Goal: Task Accomplishment & Management: Use online tool/utility

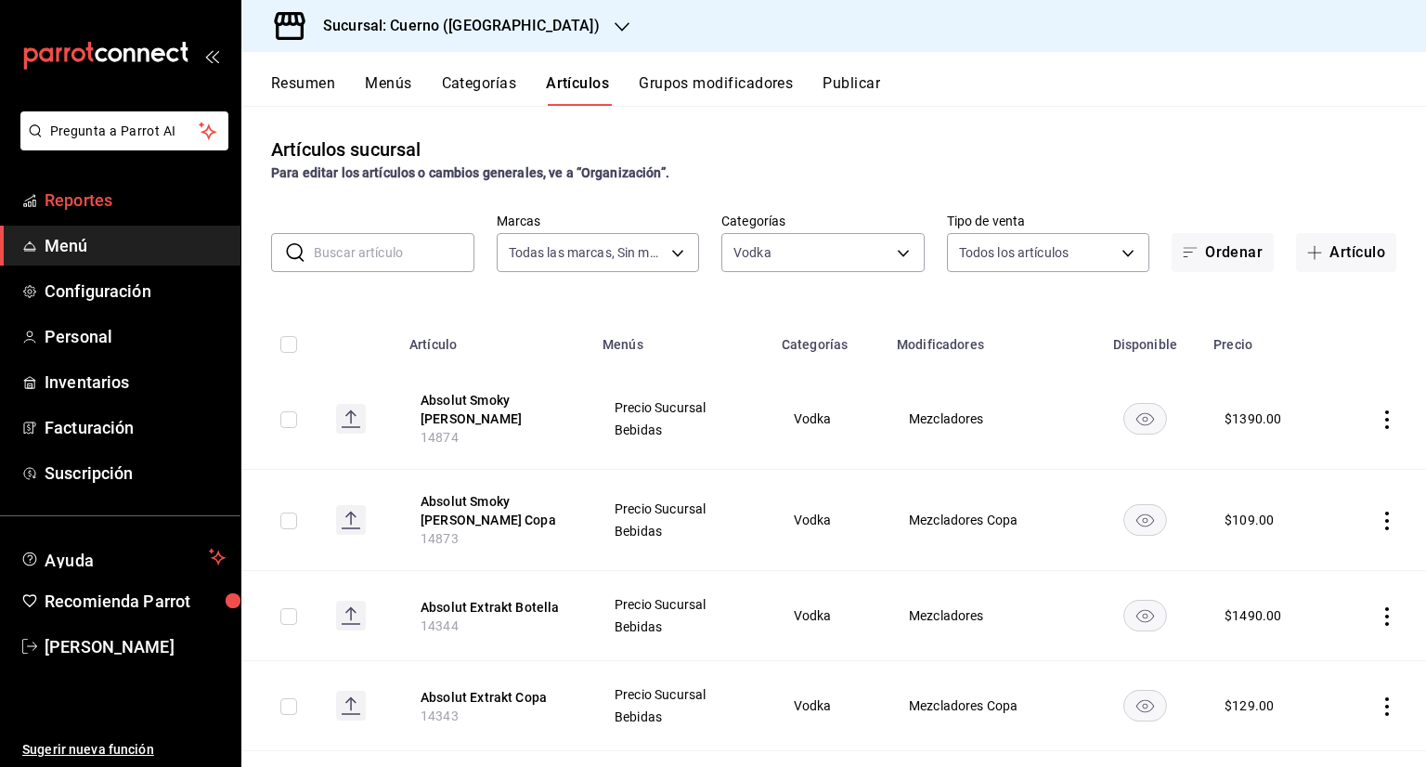
click at [128, 194] on span "Reportes" at bounding box center [135, 199] width 181 height 25
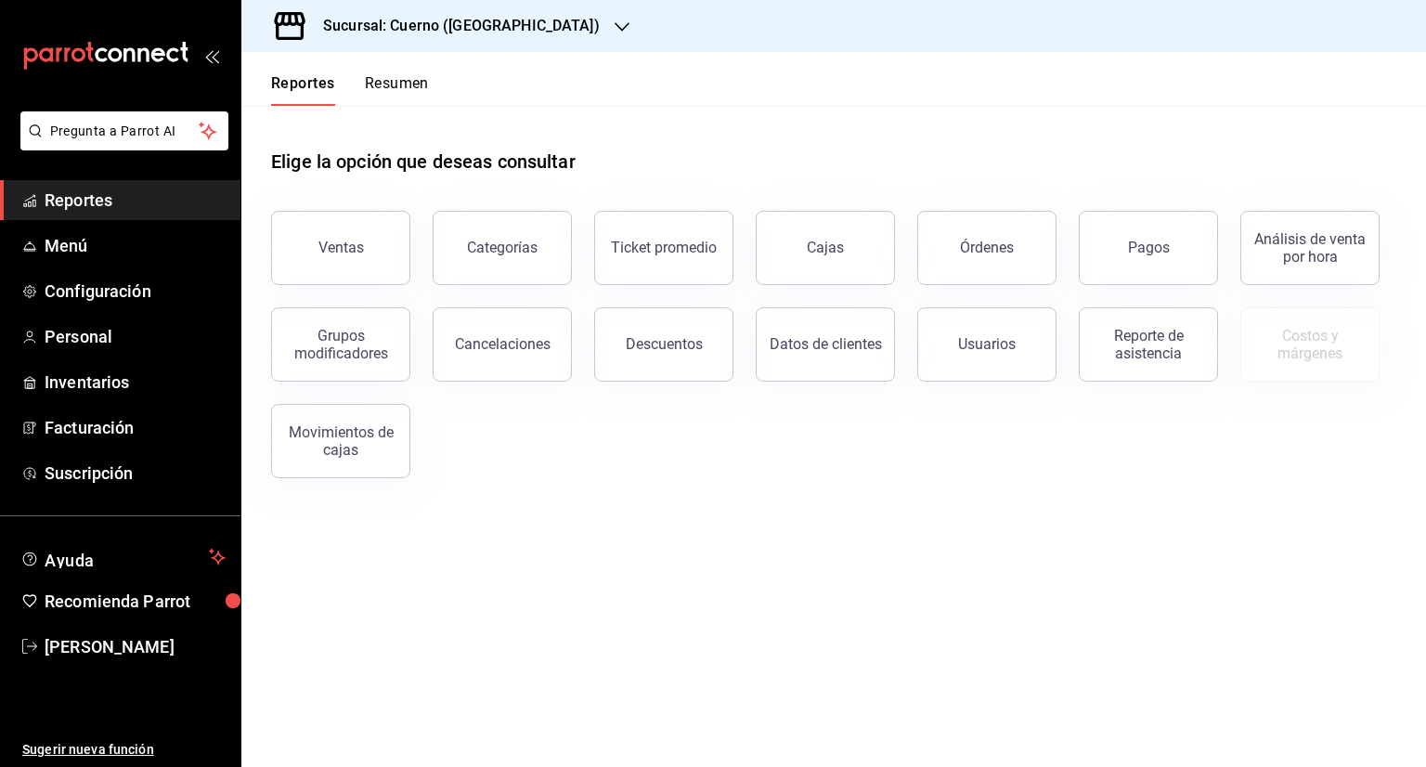
click at [423, 38] on div "Sucursal: Cuerno (Andares)" at bounding box center [446, 26] width 381 height 52
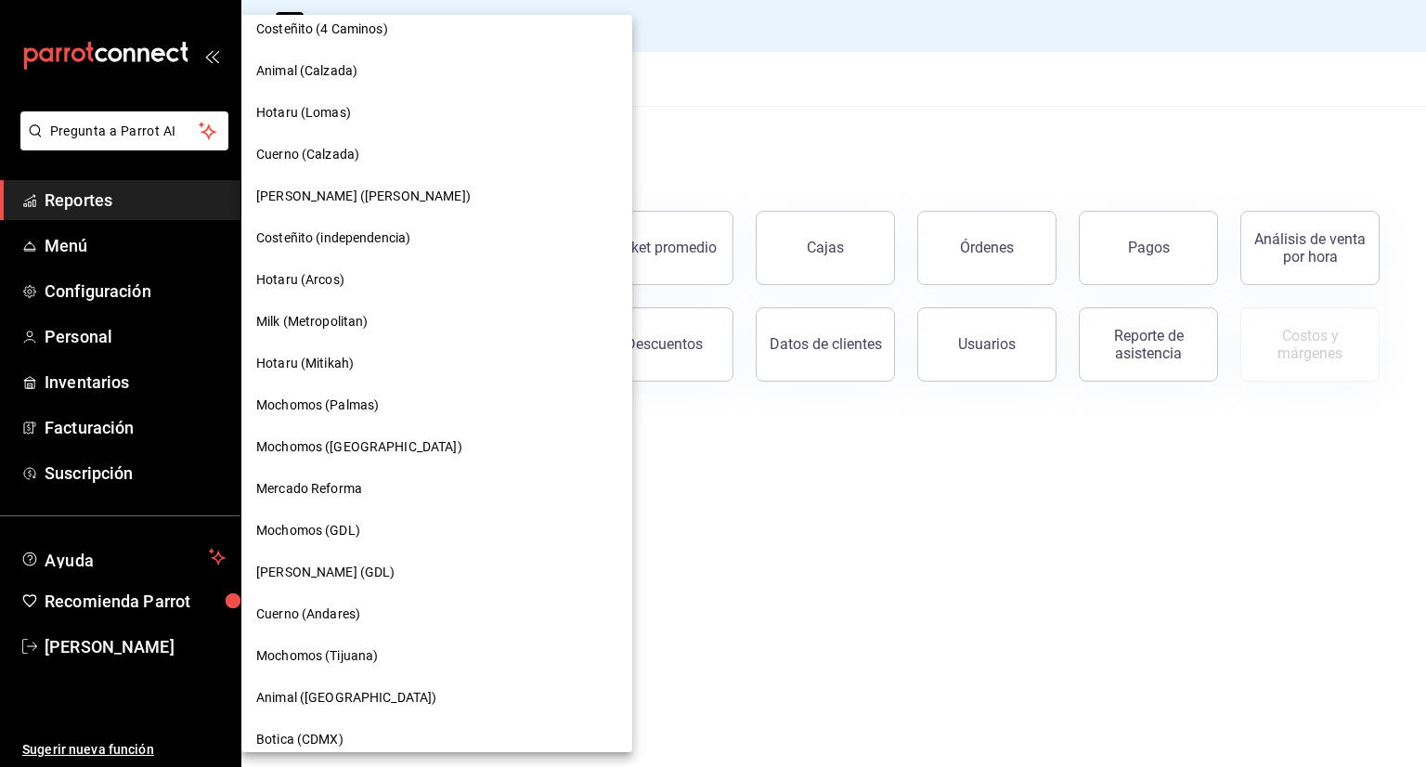
scroll to position [1074, 0]
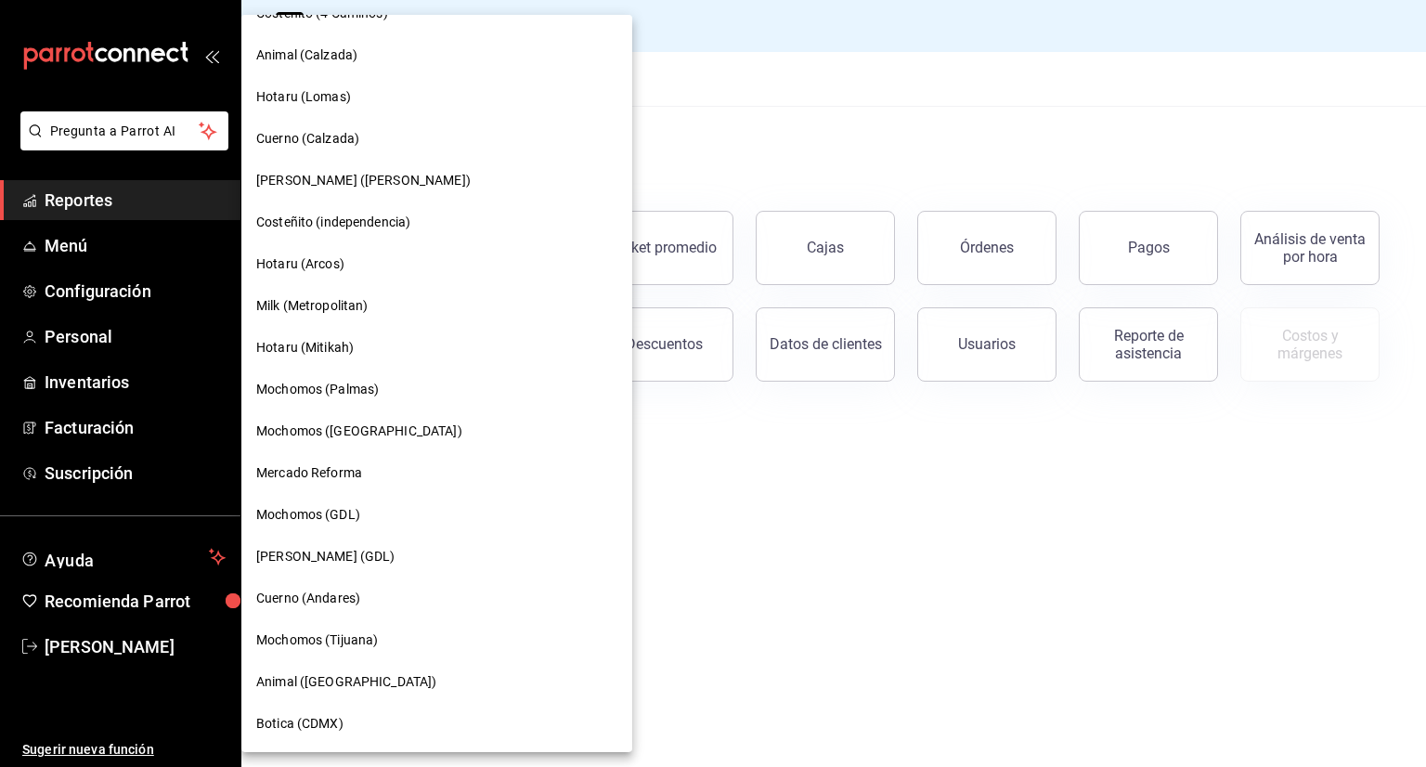
click at [798, 101] on div at bounding box center [713, 383] width 1426 height 767
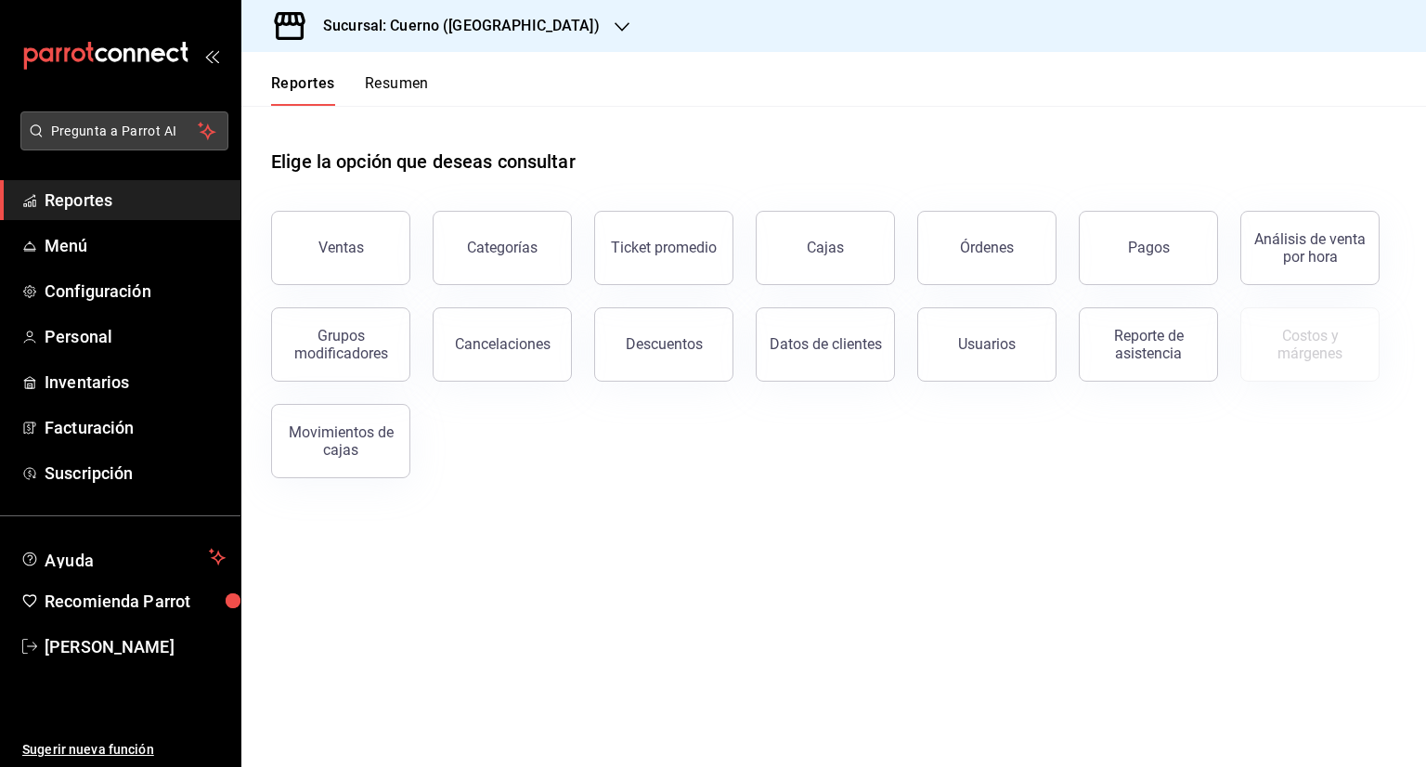
click at [160, 126] on span "Pregunta a Parrot AI" at bounding box center [125, 131] width 148 height 19
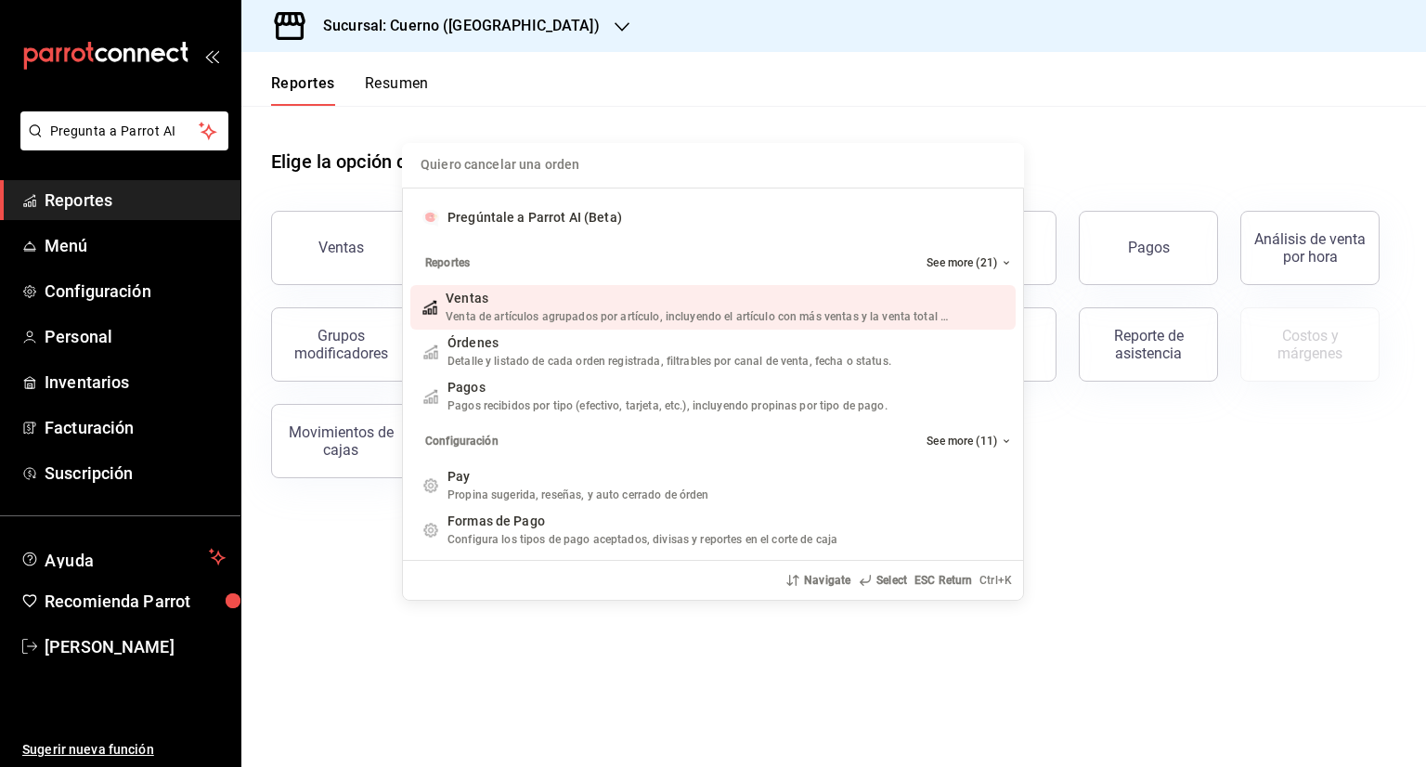
click at [638, 111] on div "Quiero cancelar una orden Pregúntale a Parrot AI (Beta) Reportes See more (21) …" at bounding box center [713, 383] width 1426 height 767
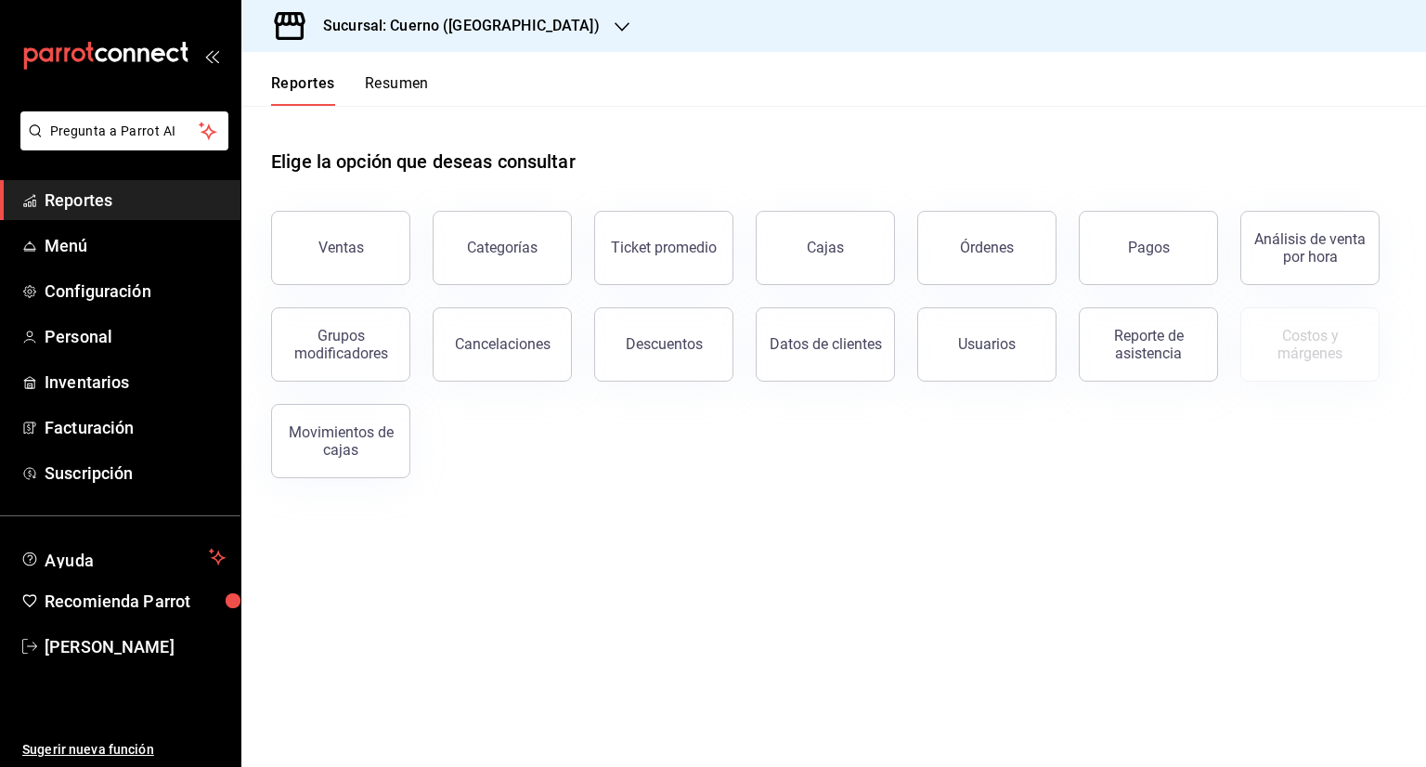
click at [652, 105] on header "Reportes Resumen" at bounding box center [833, 79] width 1184 height 54
click at [428, 12] on div "Sucursal: Cuerno (Andares)" at bounding box center [446, 26] width 381 height 52
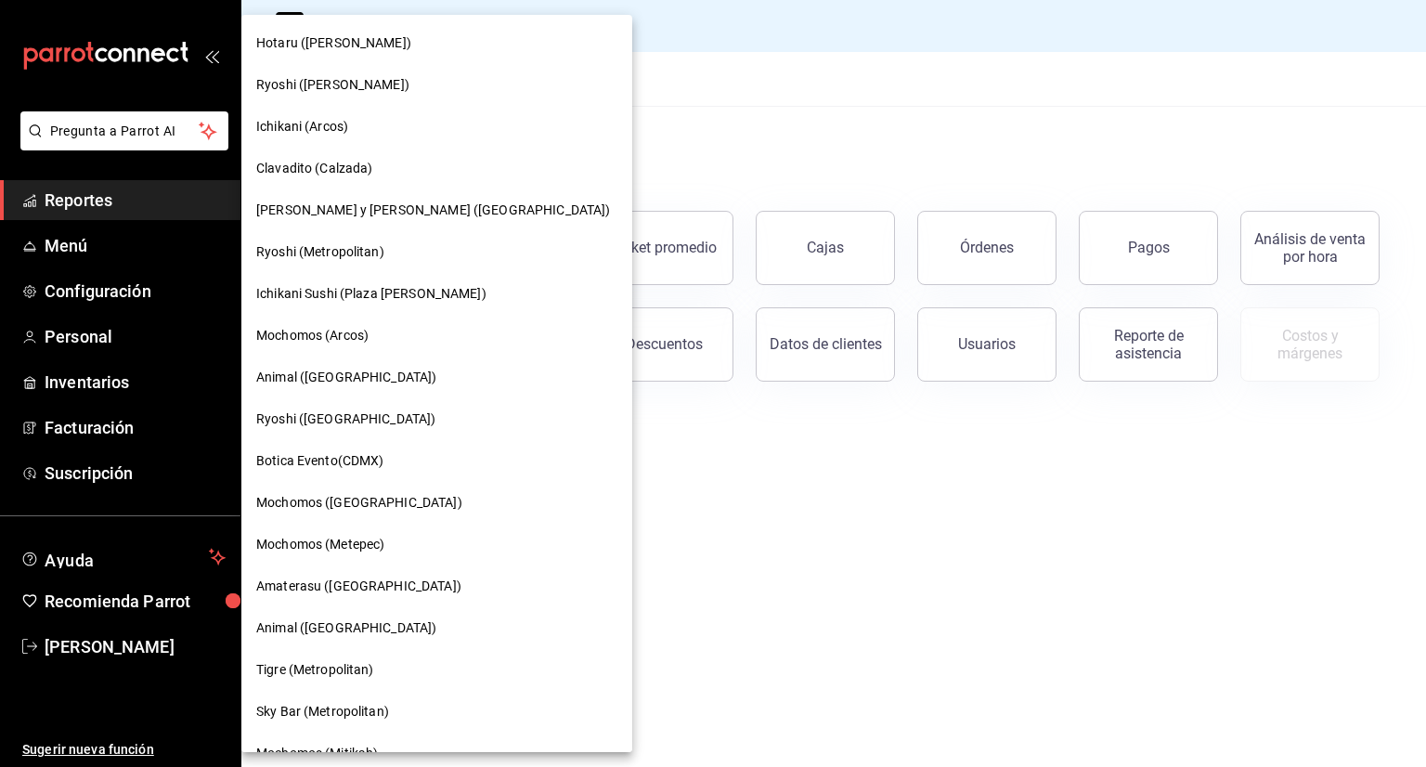
click at [409, 510] on div "Mochomos (Cancun)" at bounding box center [436, 502] width 361 height 19
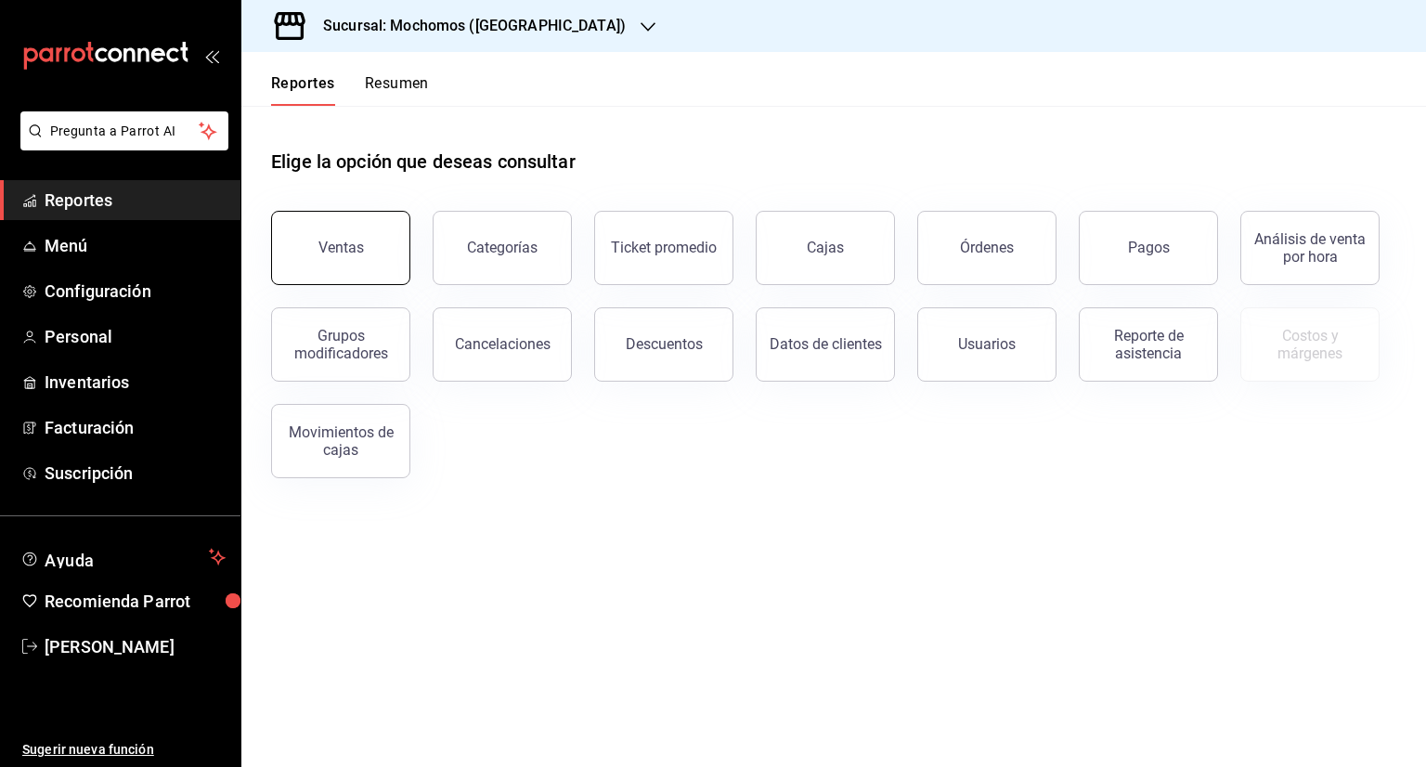
click at [364, 235] on button "Ventas" at bounding box center [340, 248] width 139 height 74
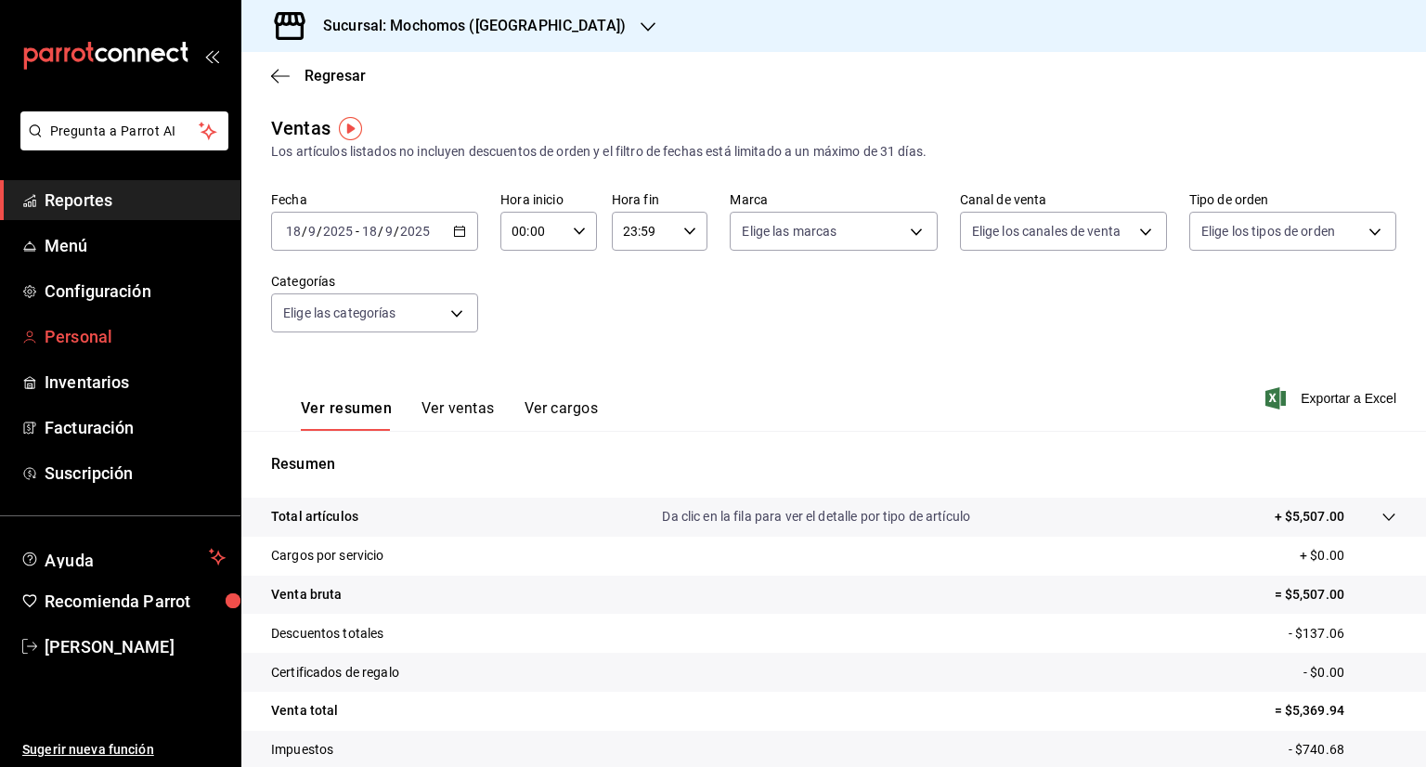
click at [129, 321] on link "Personal" at bounding box center [120, 336] width 240 height 40
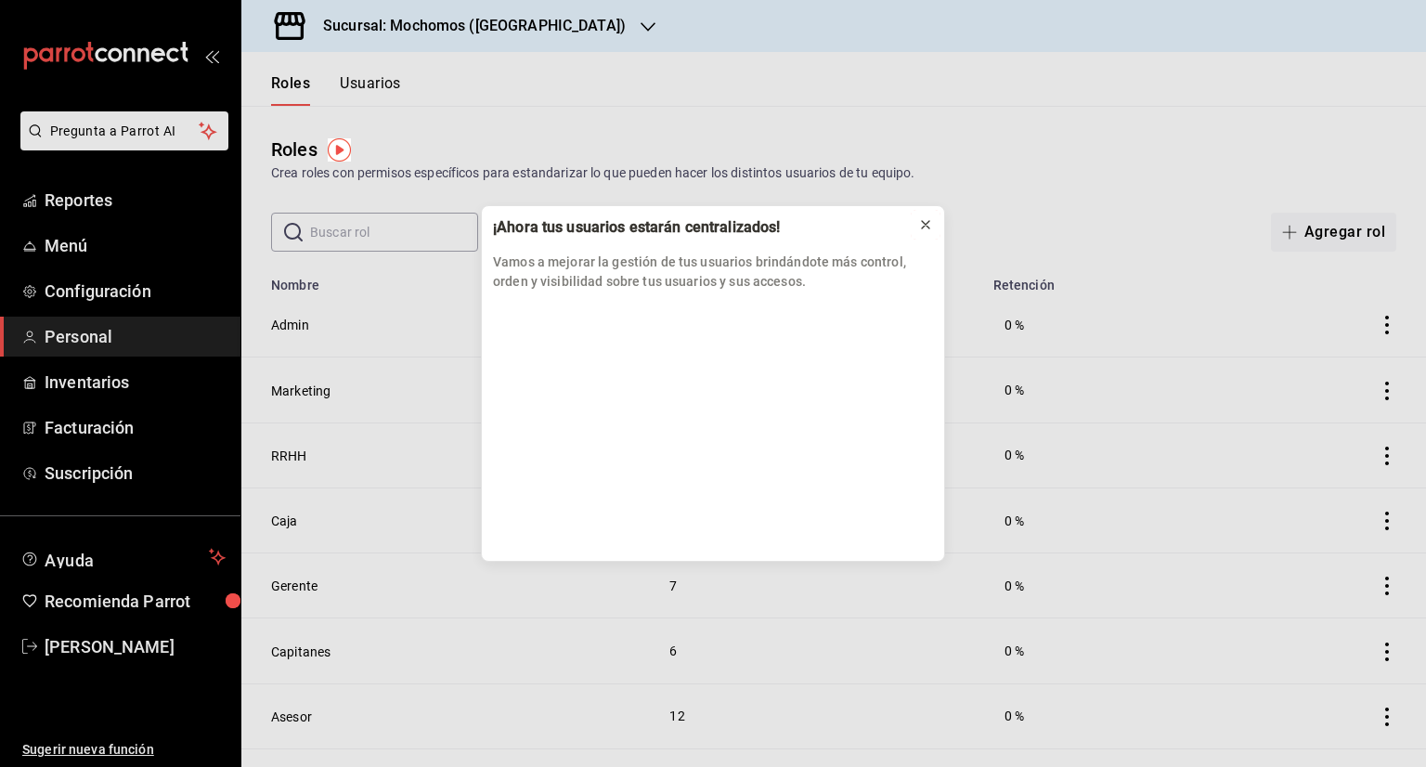
click at [923, 224] on icon at bounding box center [925, 224] width 15 height 15
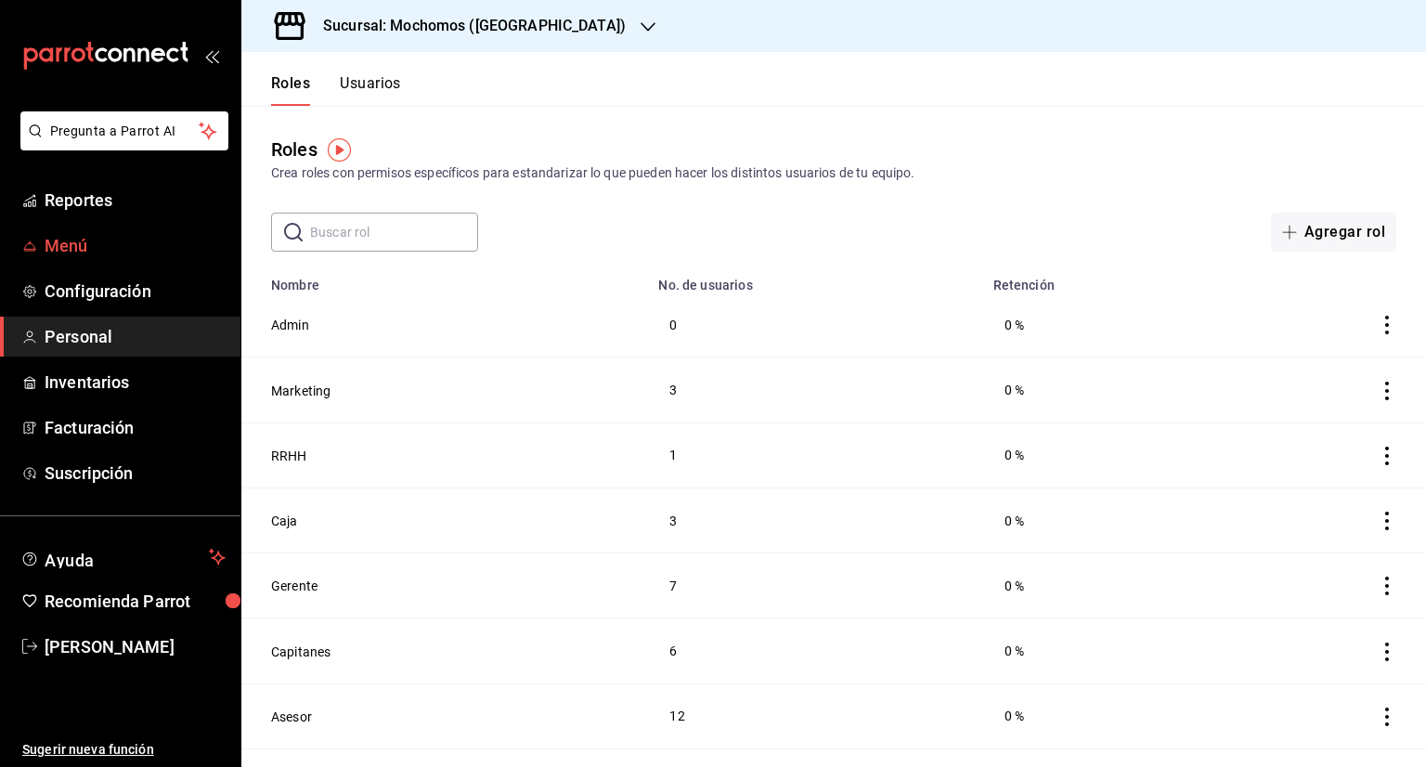
click at [92, 244] on span "Menú" at bounding box center [135, 245] width 181 height 25
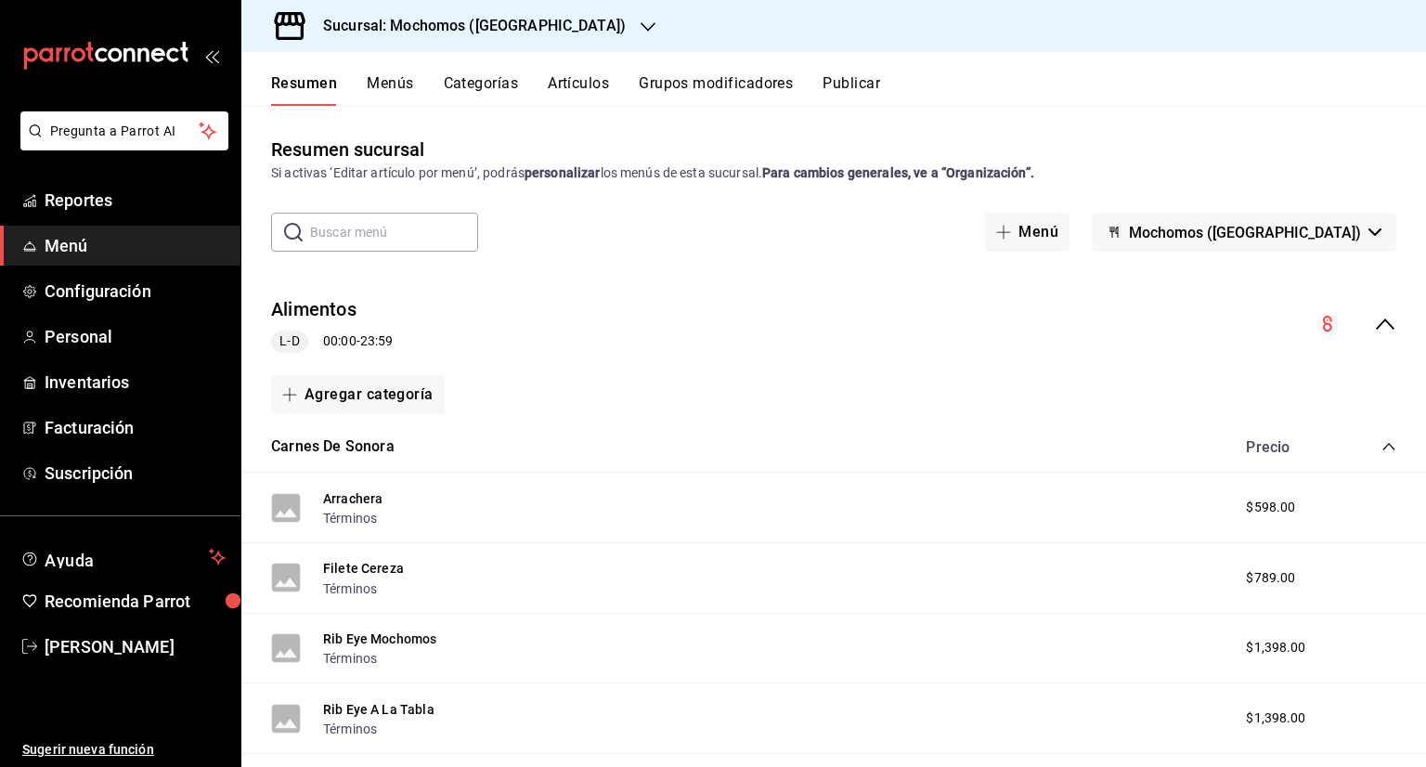
drag, startPoint x: 111, startPoint y: 238, endPoint x: 180, endPoint y: 260, distance: 72.2
click at [111, 238] on span "Menú" at bounding box center [135, 245] width 181 height 25
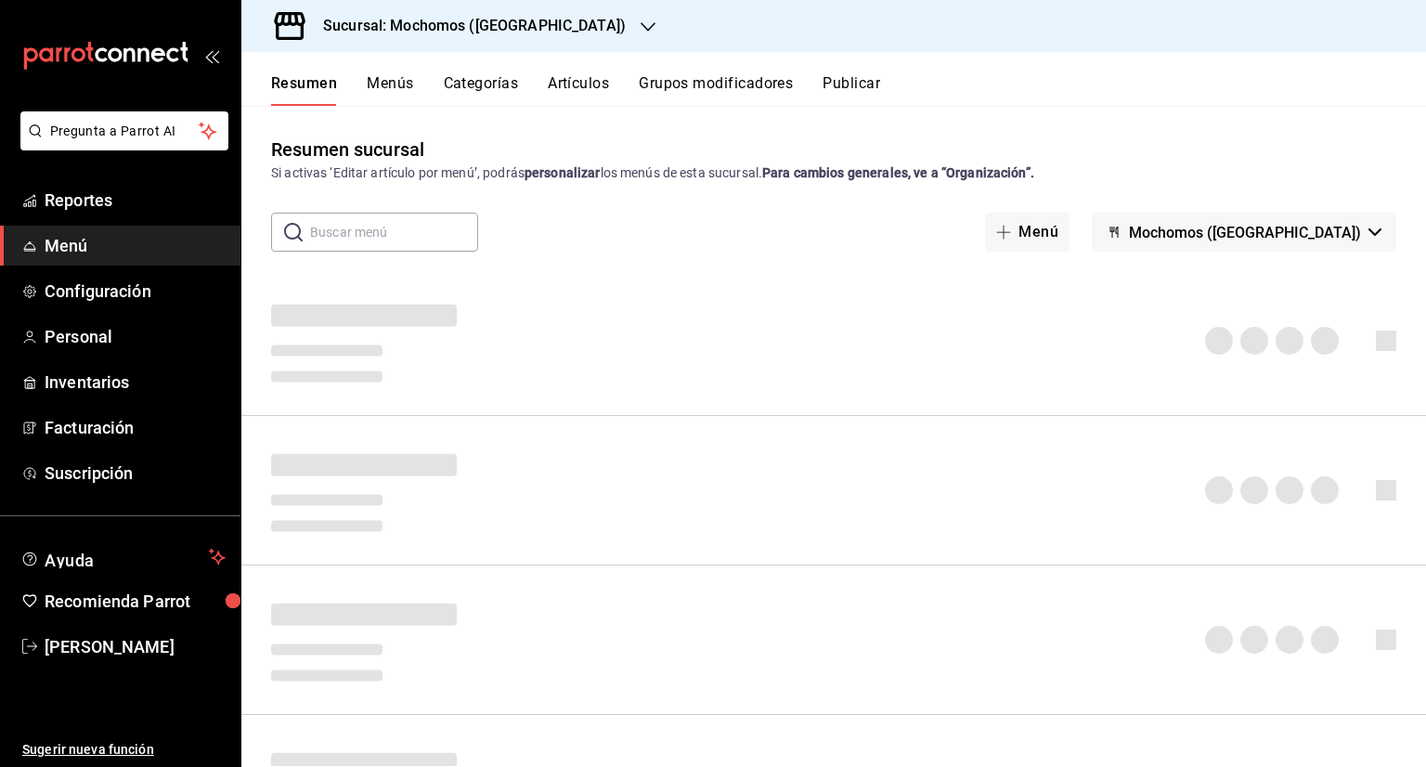
click at [480, 35] on h3 "Sucursal: Mochomos (Cancun)" at bounding box center [466, 26] width 317 height 22
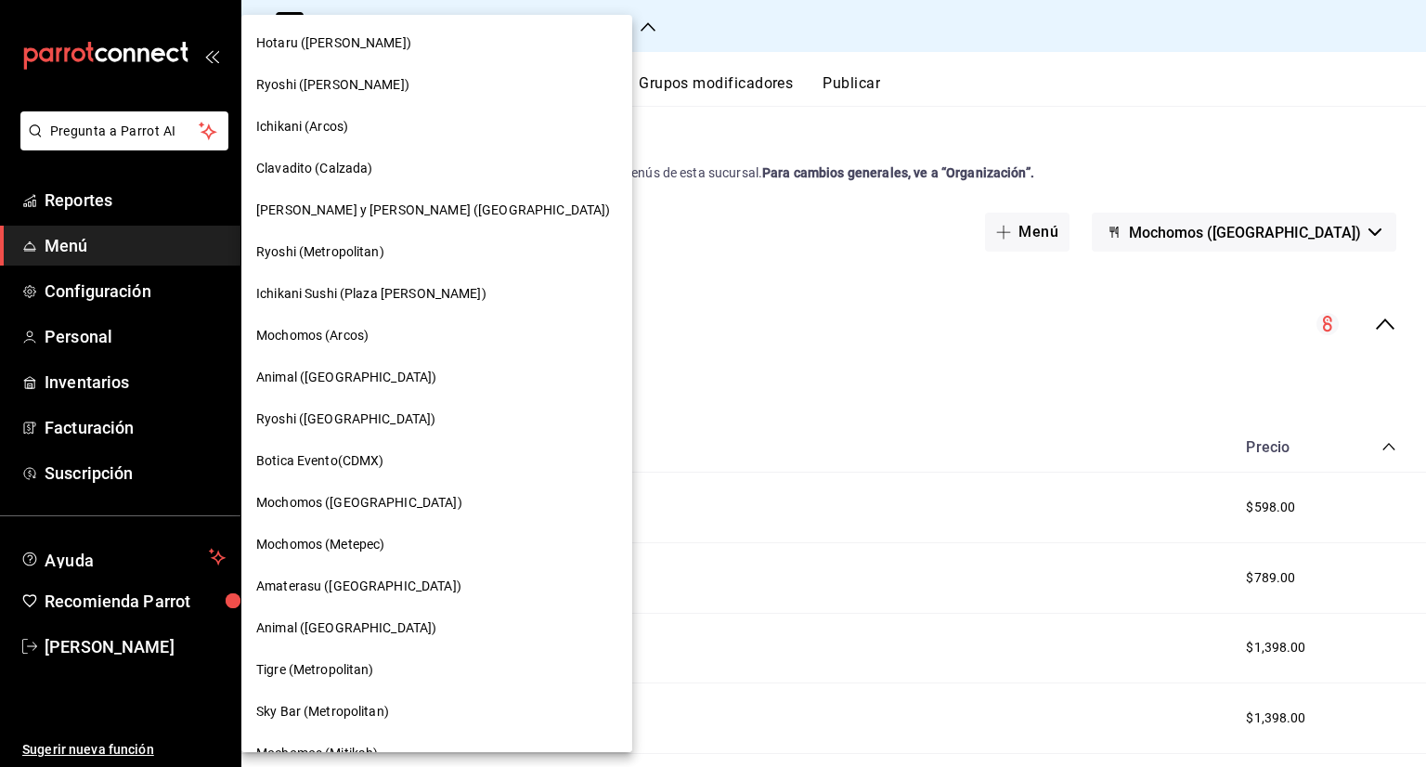
click at [883, 314] on div at bounding box center [713, 383] width 1426 height 767
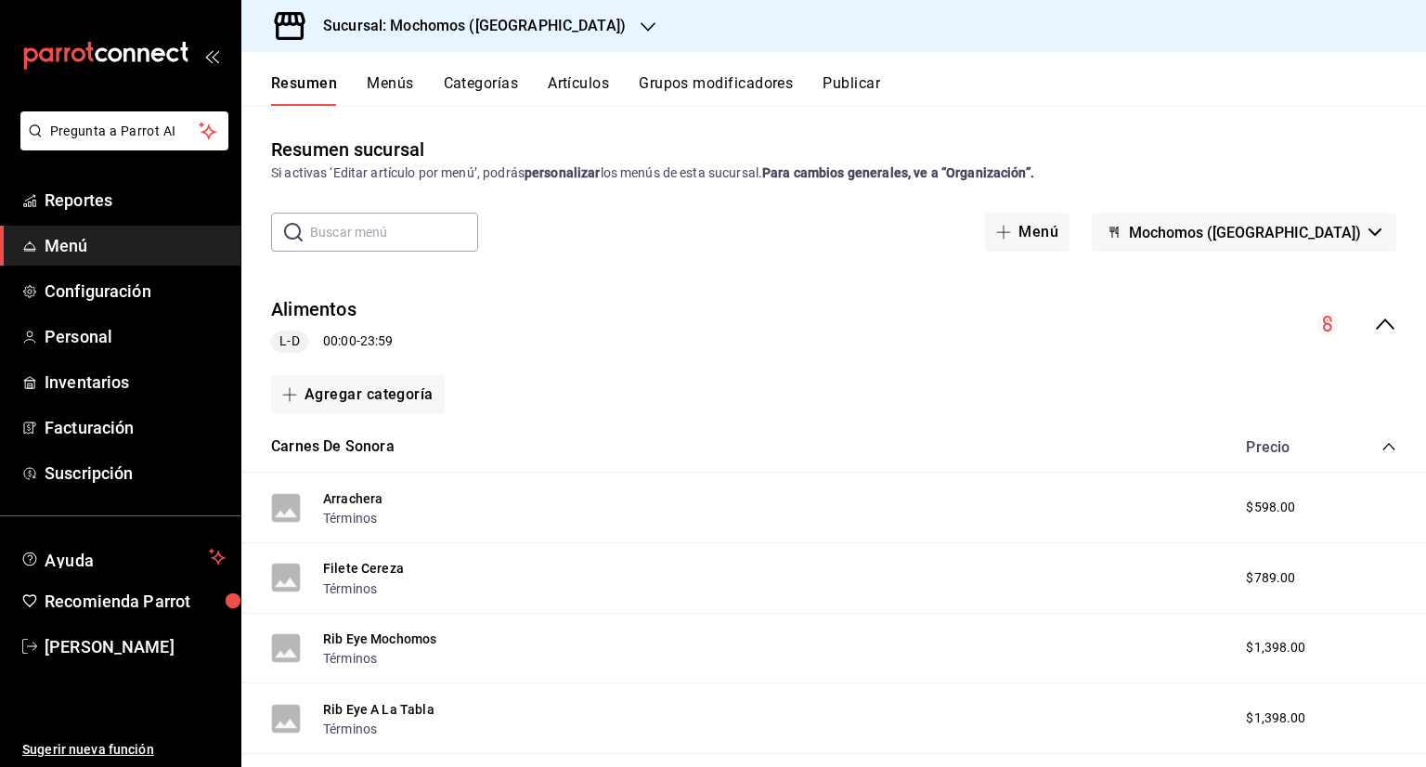
click at [586, 100] on button "Artículos" at bounding box center [578, 90] width 61 height 32
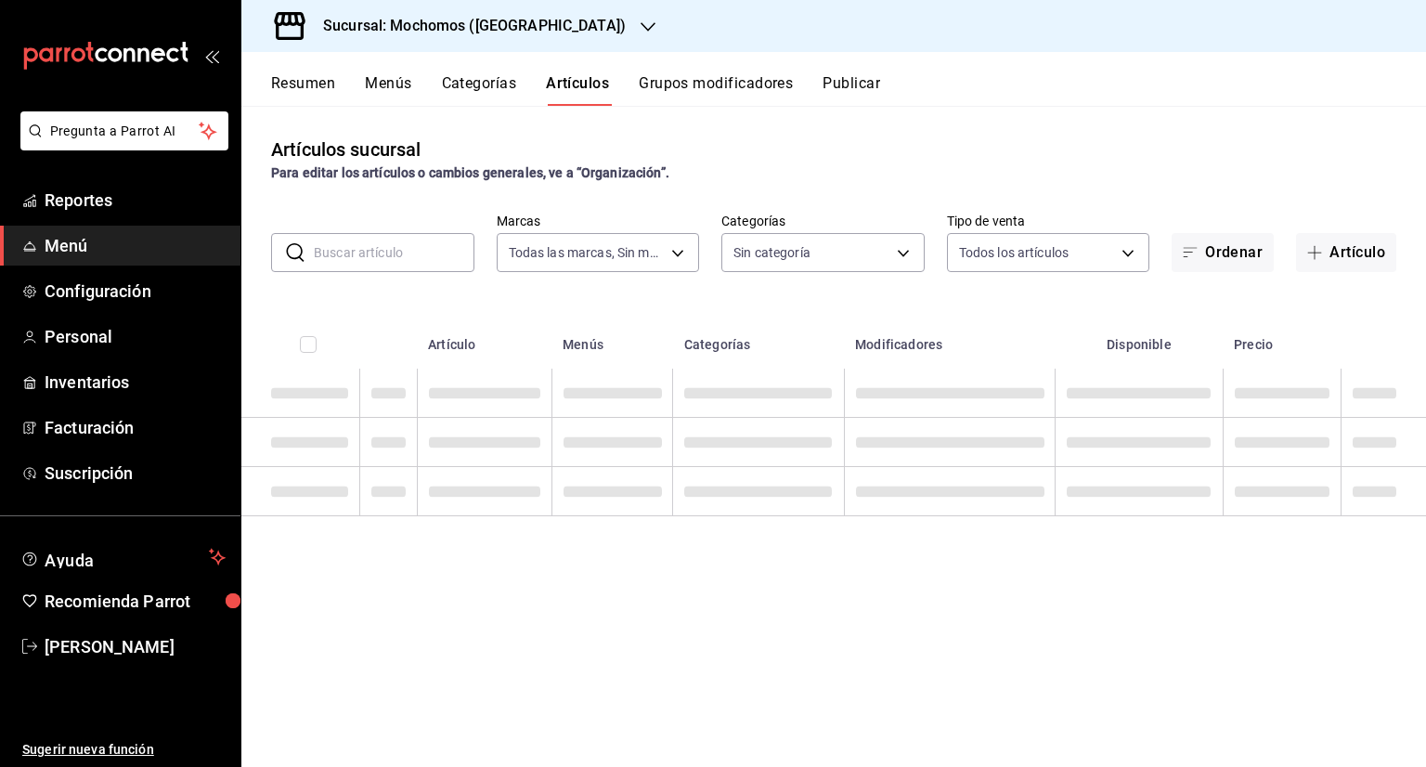
type input "81a909d9-58c5-46d1-b07d-4106a63ec642"
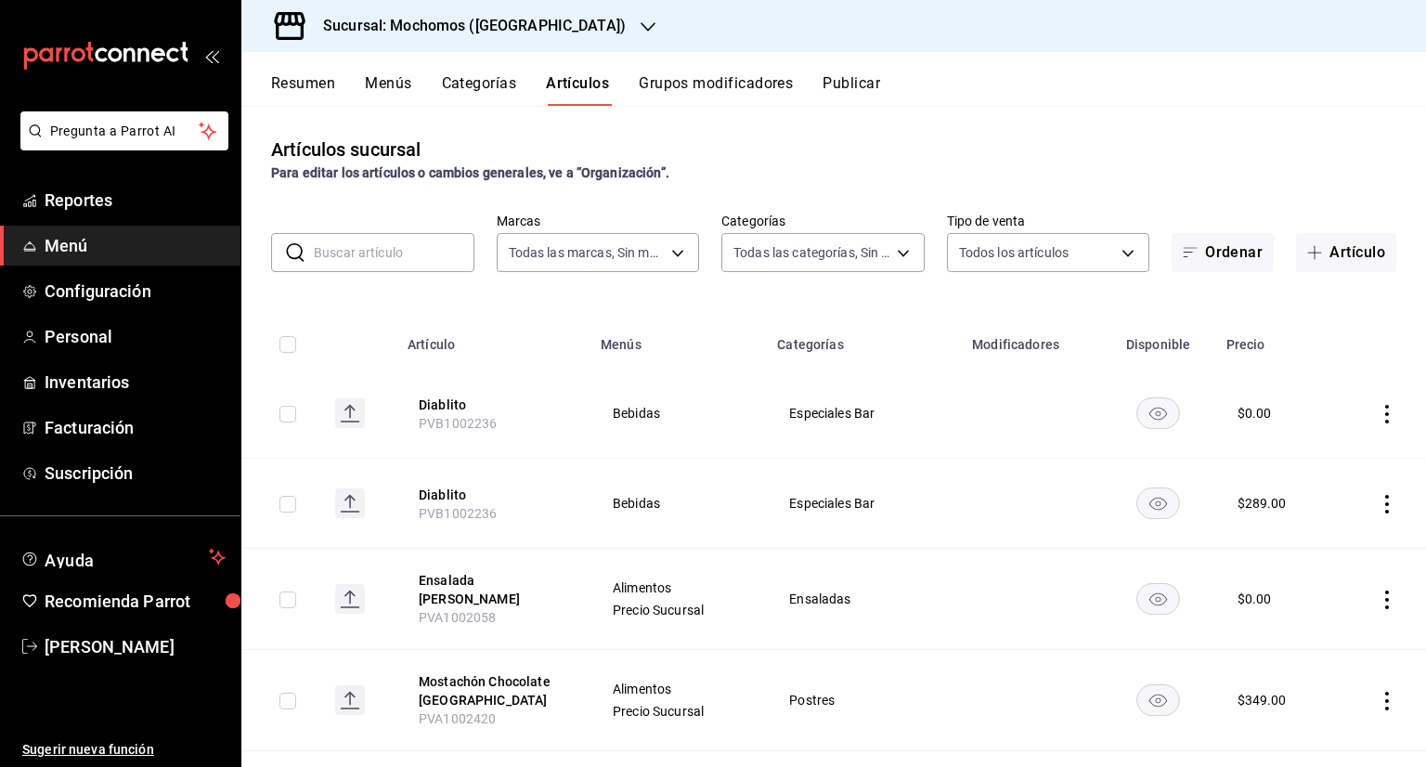
type input "b5f7db86-c3f3-4a8e-b99f-f293bc3b0450,ef28511d-5ee6-483a-9e98-10d431b114fe,2cfe5…"
click at [1343, 247] on button "Artículo" at bounding box center [1346, 252] width 100 height 39
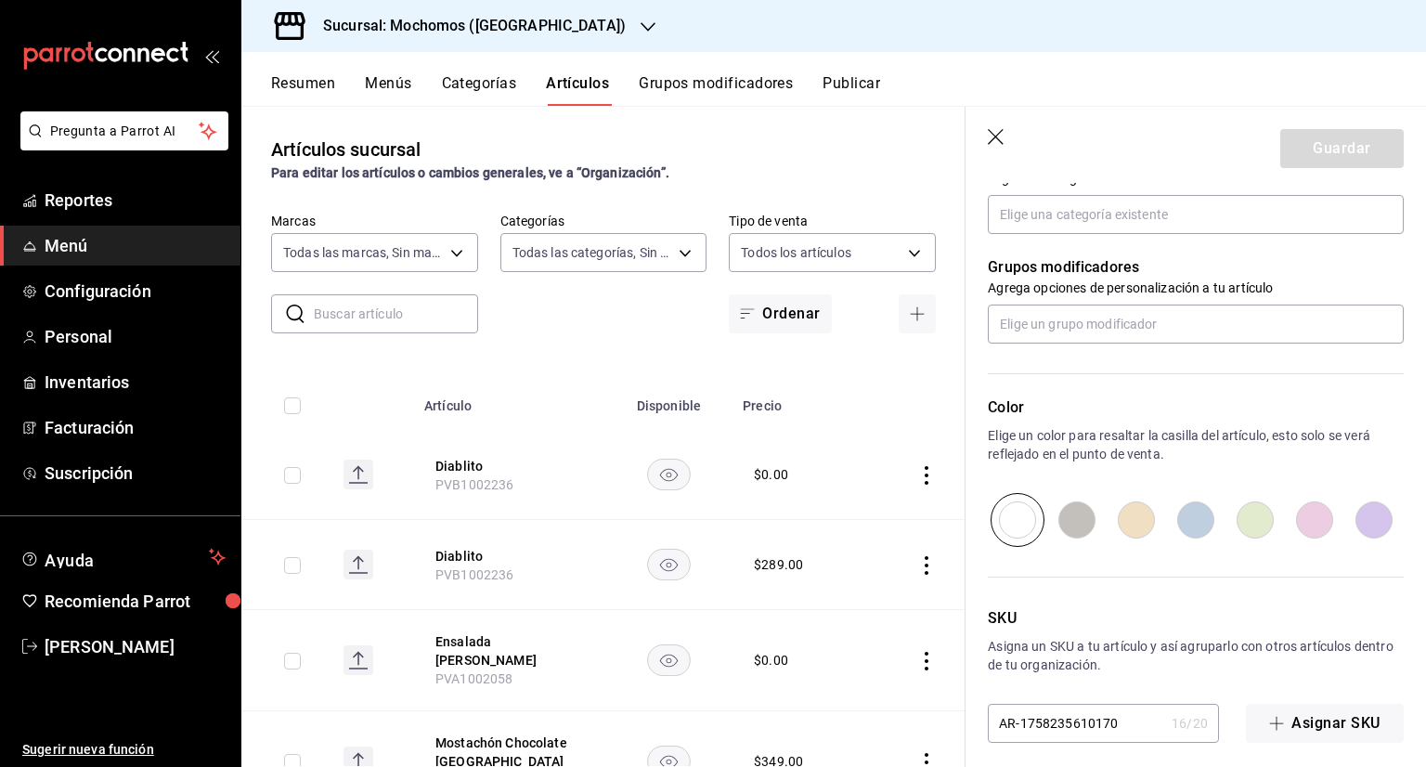
scroll to position [717, 0]
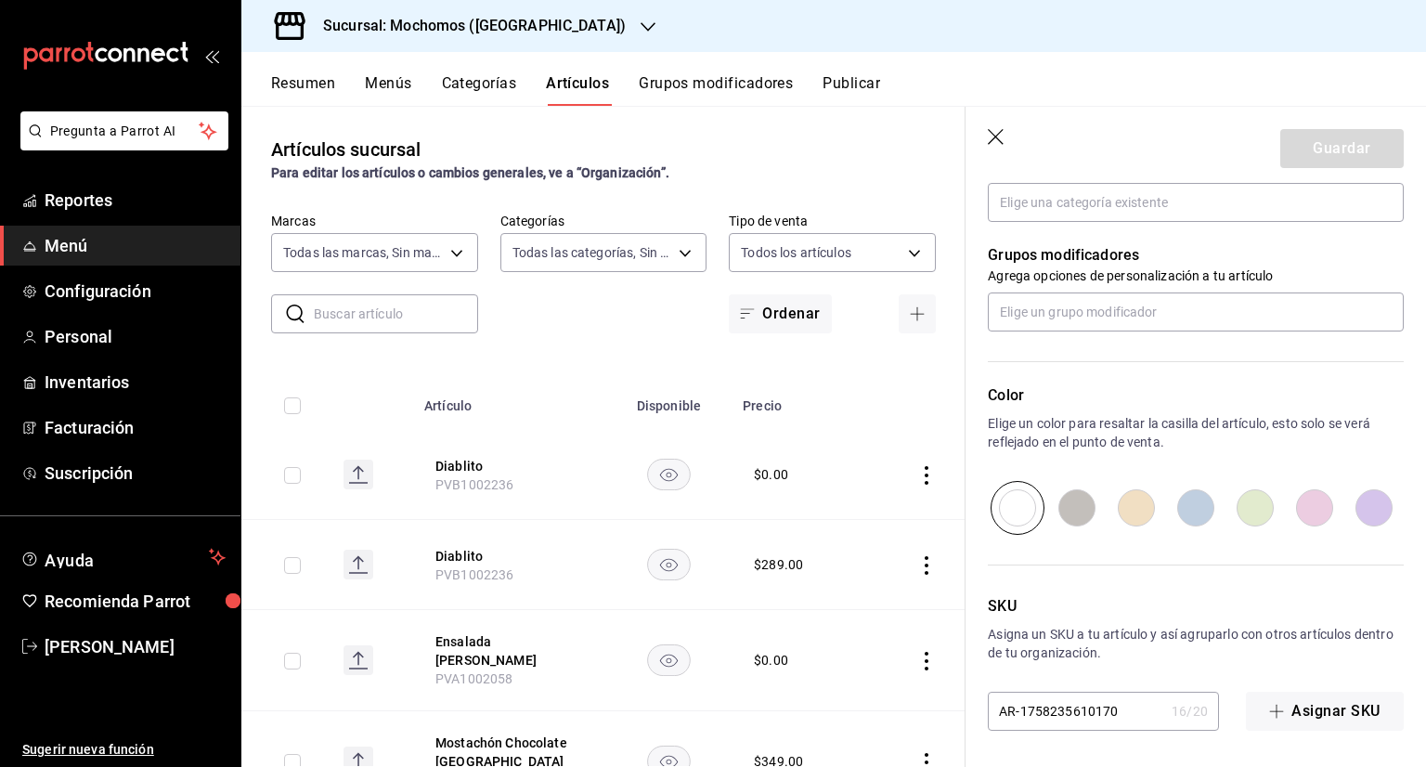
click at [995, 135] on icon "button" at bounding box center [997, 138] width 19 height 19
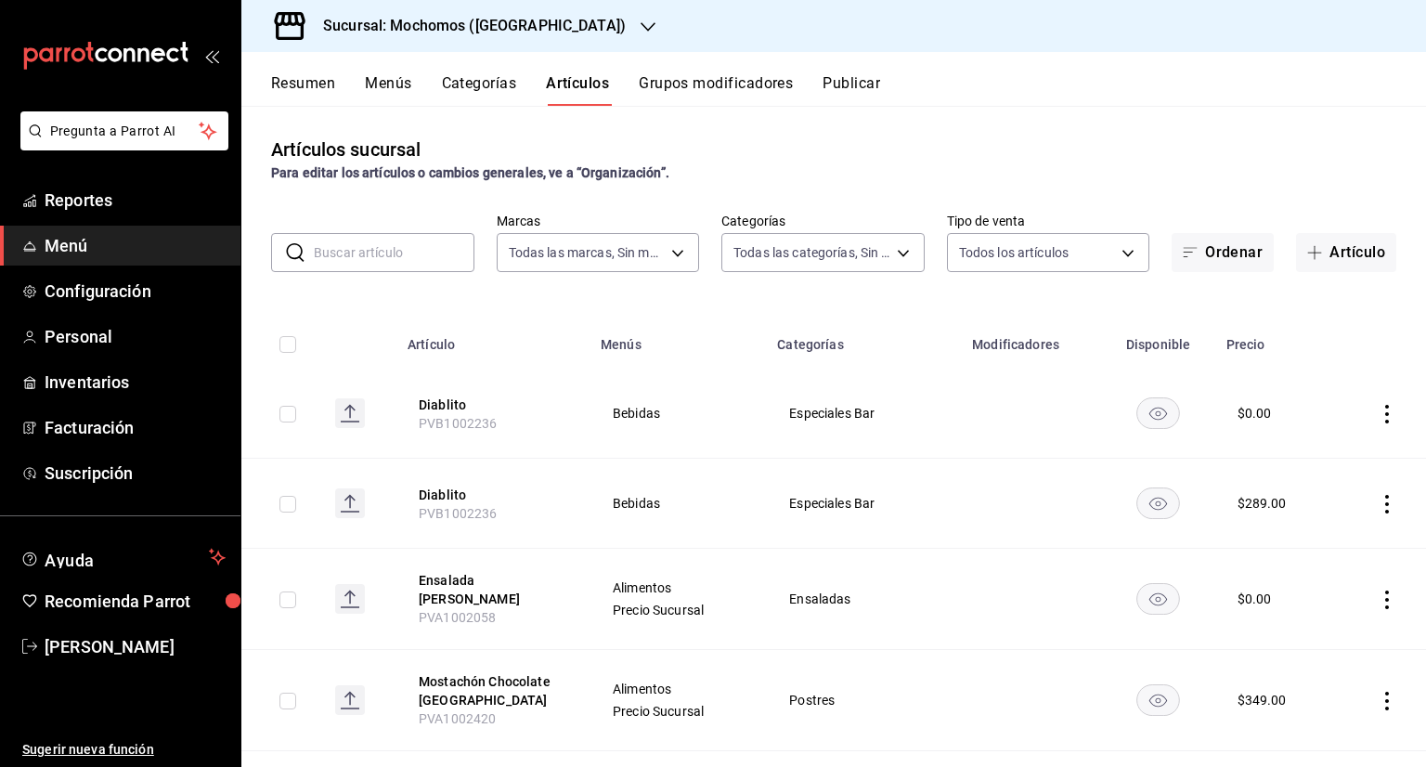
click at [781, 83] on button "Grupos modificadores" at bounding box center [716, 90] width 154 height 32
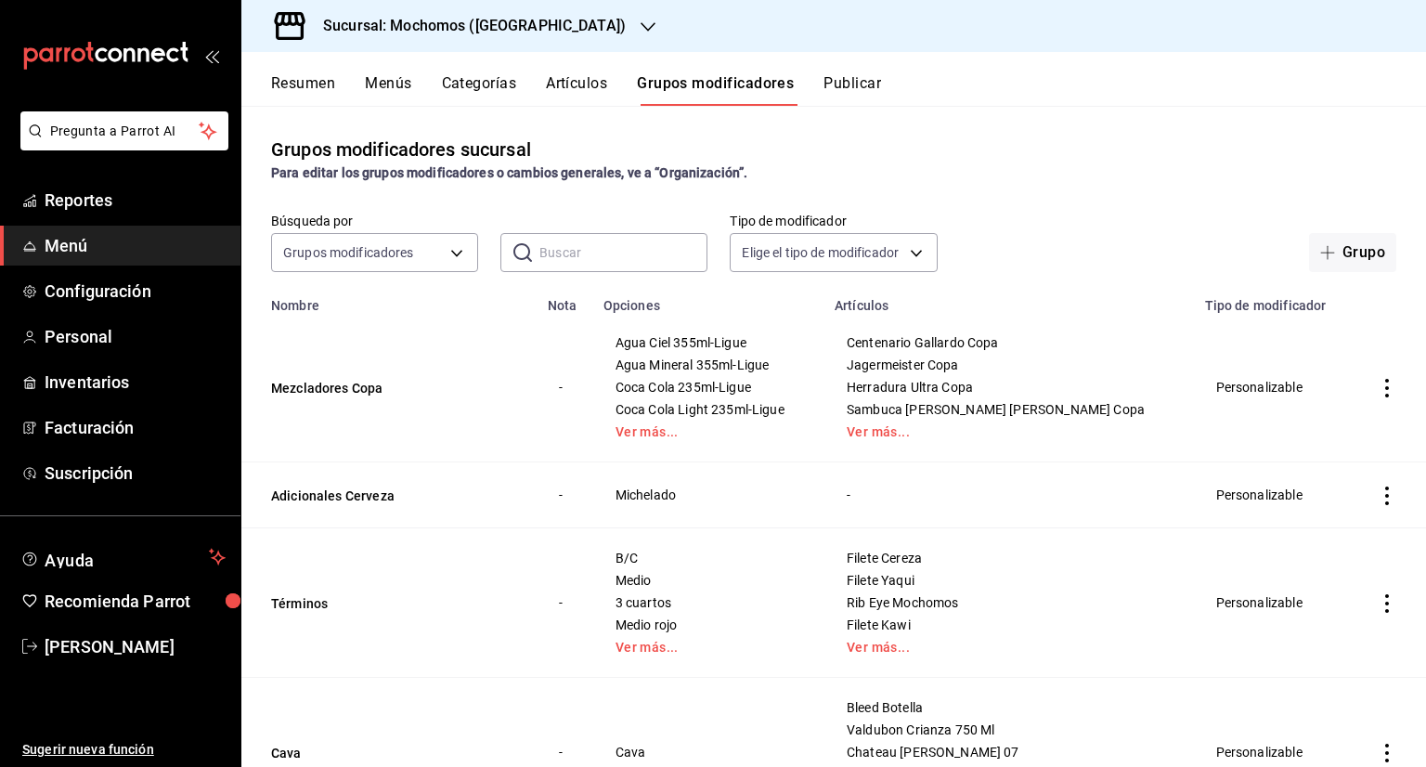
click at [566, 91] on button "Artículos" at bounding box center [576, 90] width 61 height 32
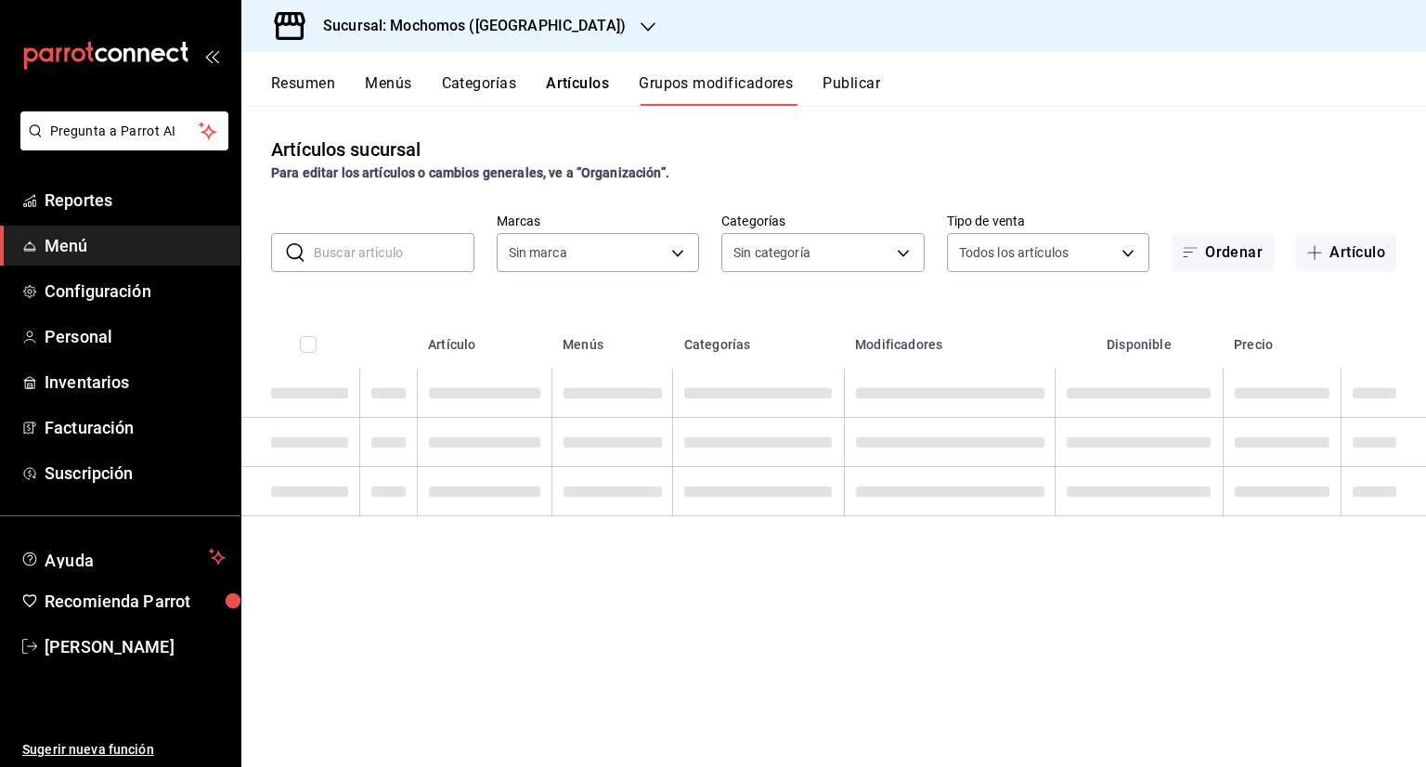
type input "81a909d9-58c5-46d1-b07d-4106a63ec642"
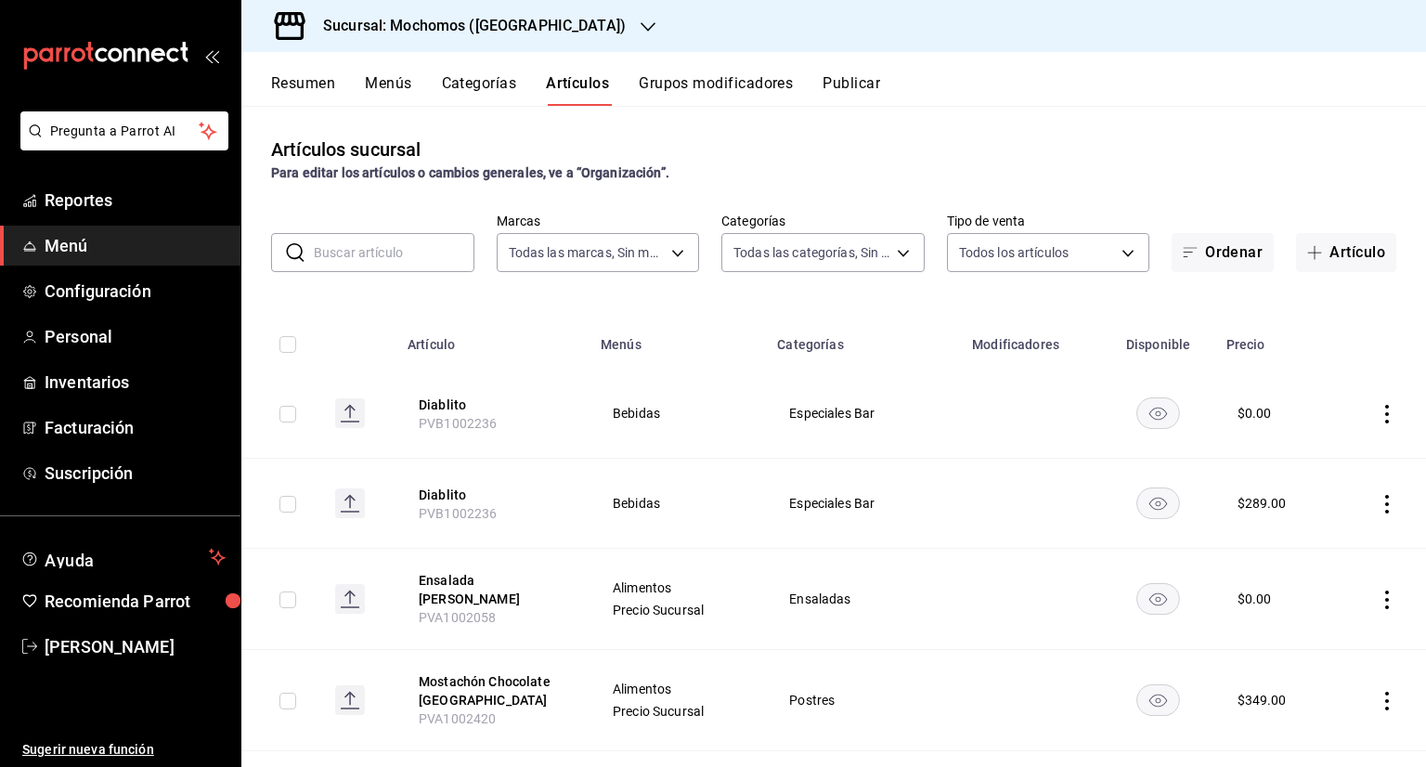
type input "b5f7db86-c3f3-4a8e-b99f-f293bc3b0450,ef28511d-5ee6-483a-9e98-10d431b114fe,2cfe5…"
